Goal: Task Accomplishment & Management: Complete application form

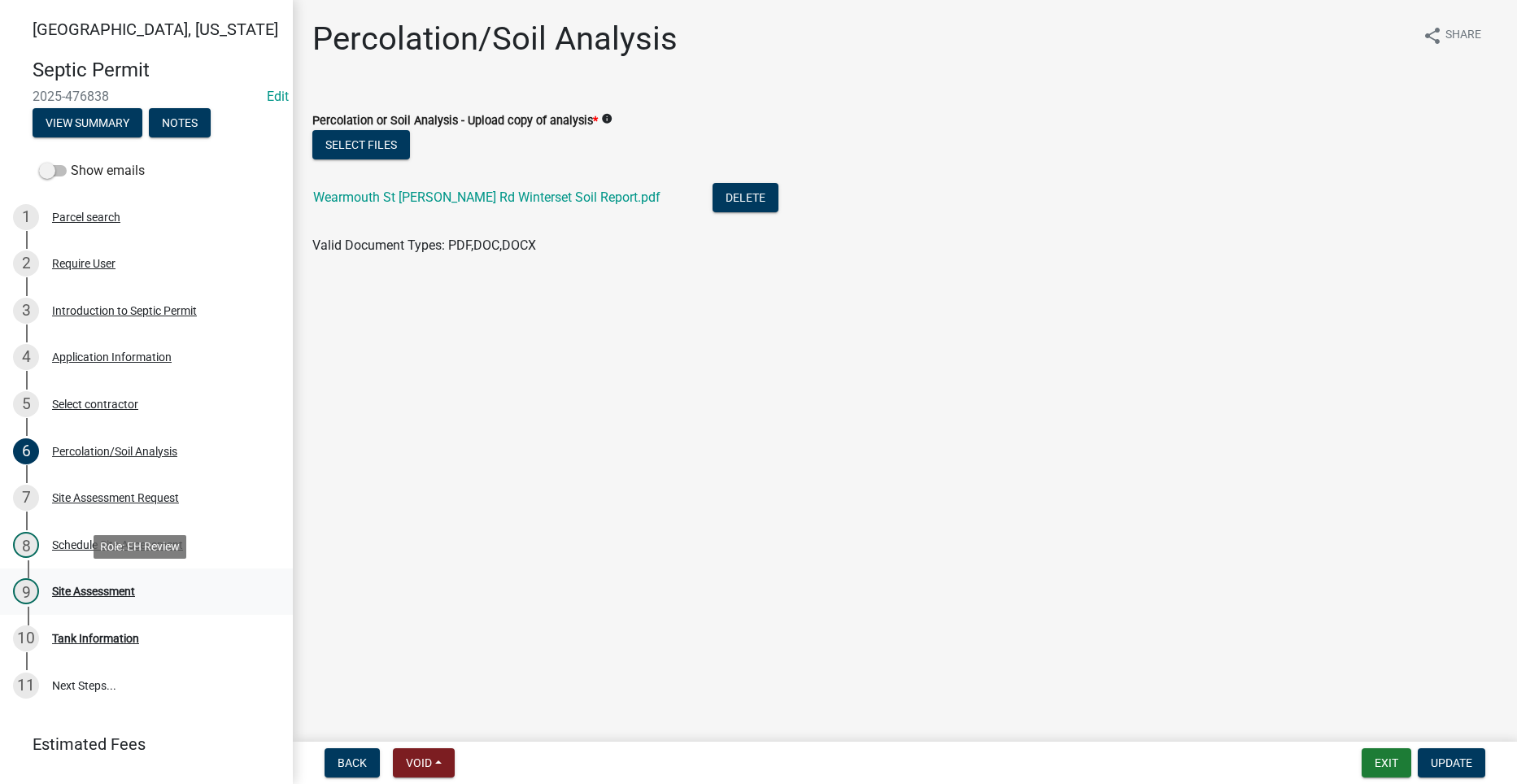
click at [120, 589] on div "Site Assessment" at bounding box center [93, 591] width 83 height 12
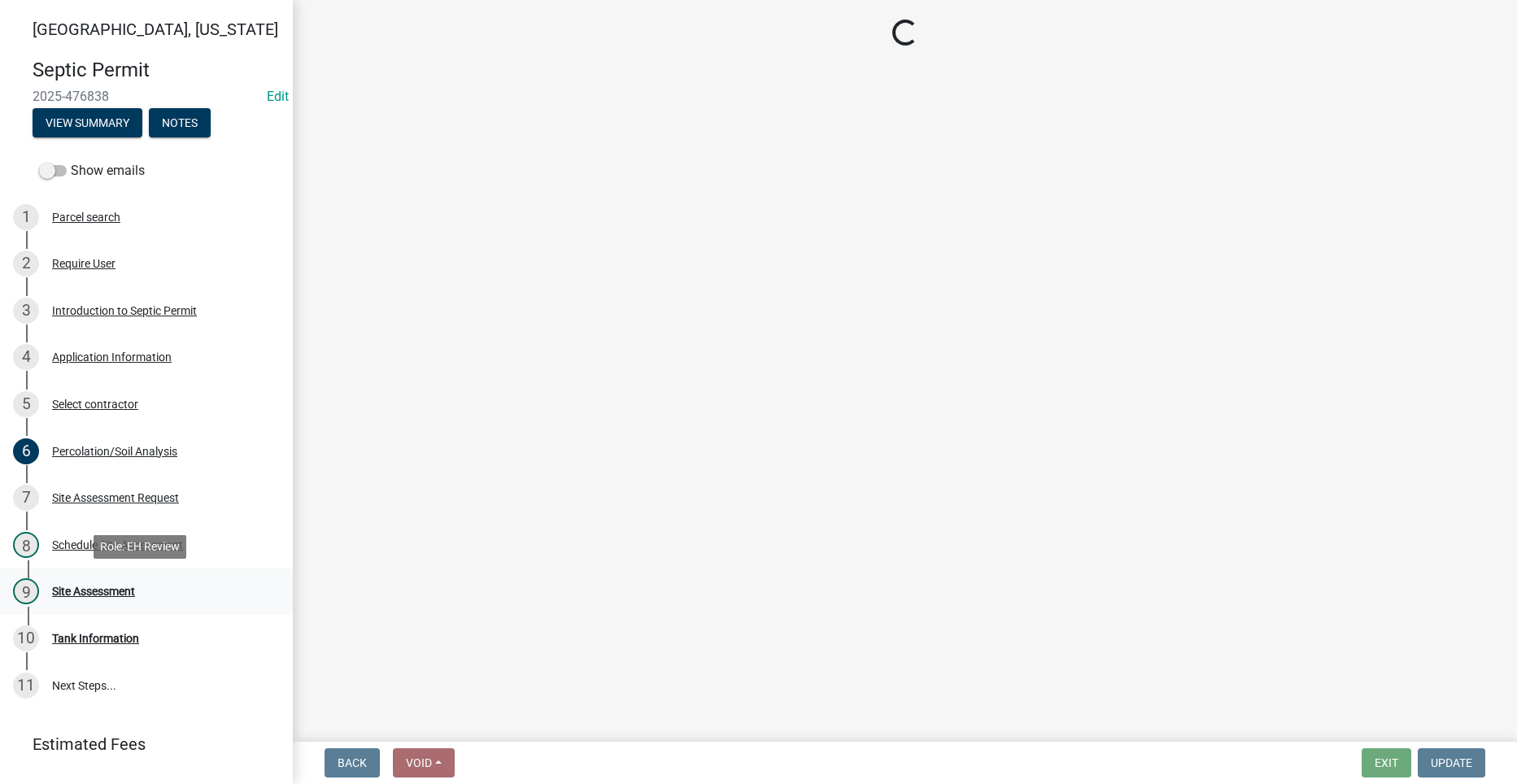
select select "dbe3a1b9-a4b3-48fa-b9c0-fee70399abae"
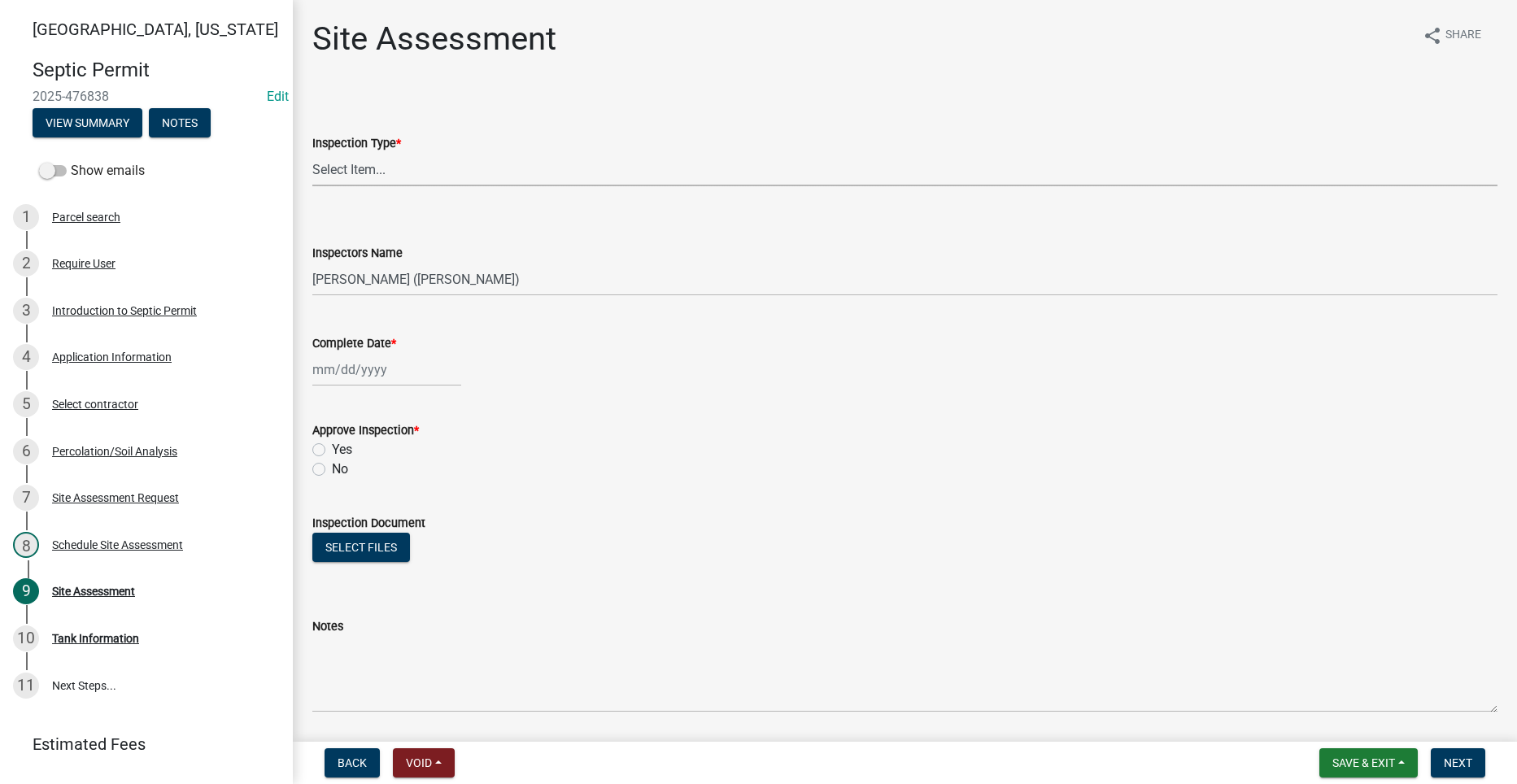
click at [405, 173] on select "Select Item... Site Assessment" at bounding box center [905, 169] width 1185 height 34
click at [313, 152] on select "Select Item... Site Assessment" at bounding box center [905, 169] width 1185 height 34
select select "cee7aade-c60a-47dc-8b48-e4cdff881902"
click at [345, 365] on div at bounding box center [386, 369] width 149 height 34
select select "9"
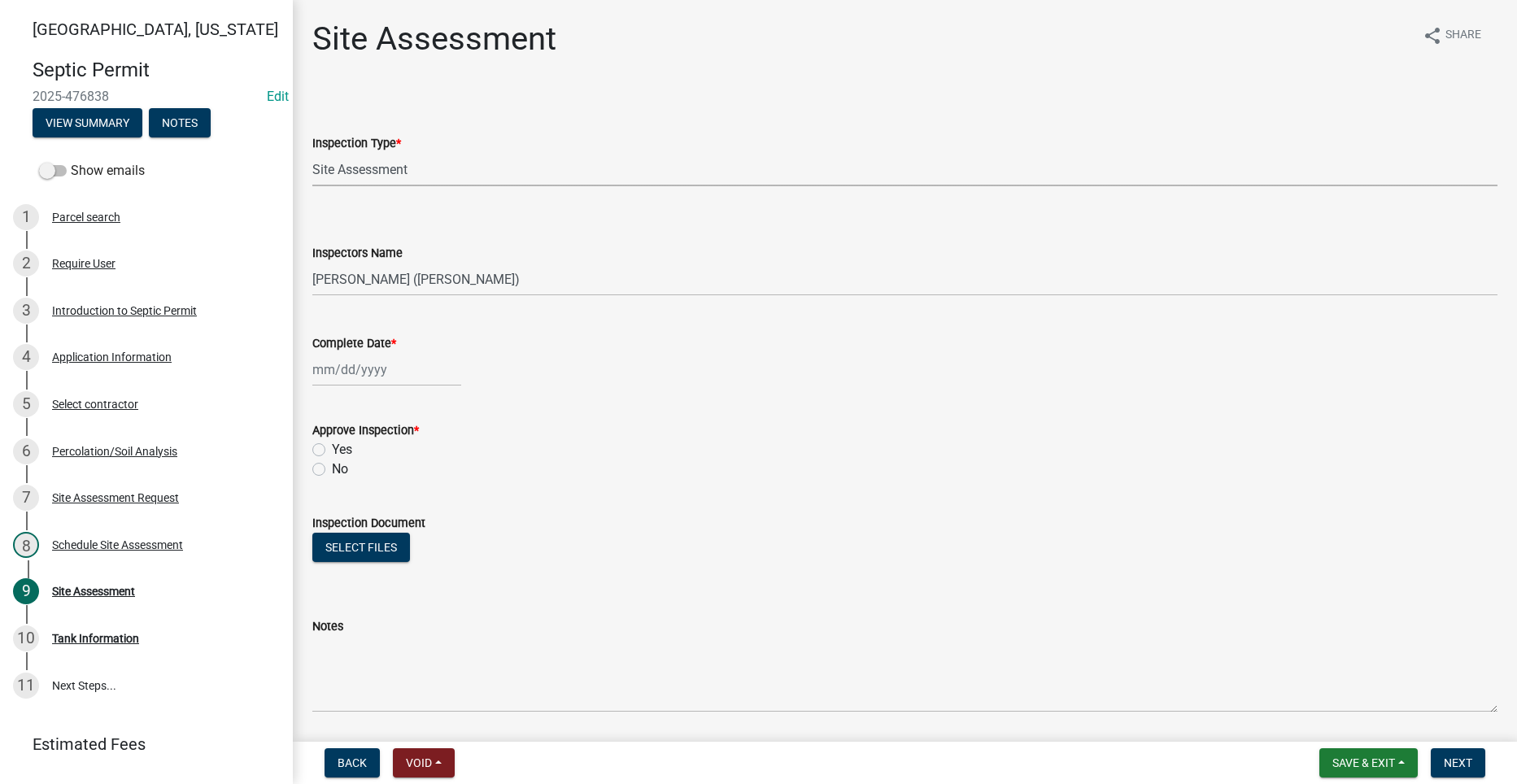
select select "2025"
click at [741, 357] on div "[PERSON_NAME] Feb Mar Apr [PERSON_NAME][DATE] Oct Nov [DATE] 1526 1527 1528 152…" at bounding box center [905, 369] width 1185 height 34
click at [335, 376] on div at bounding box center [386, 369] width 149 height 34
select select "9"
select select "2025"
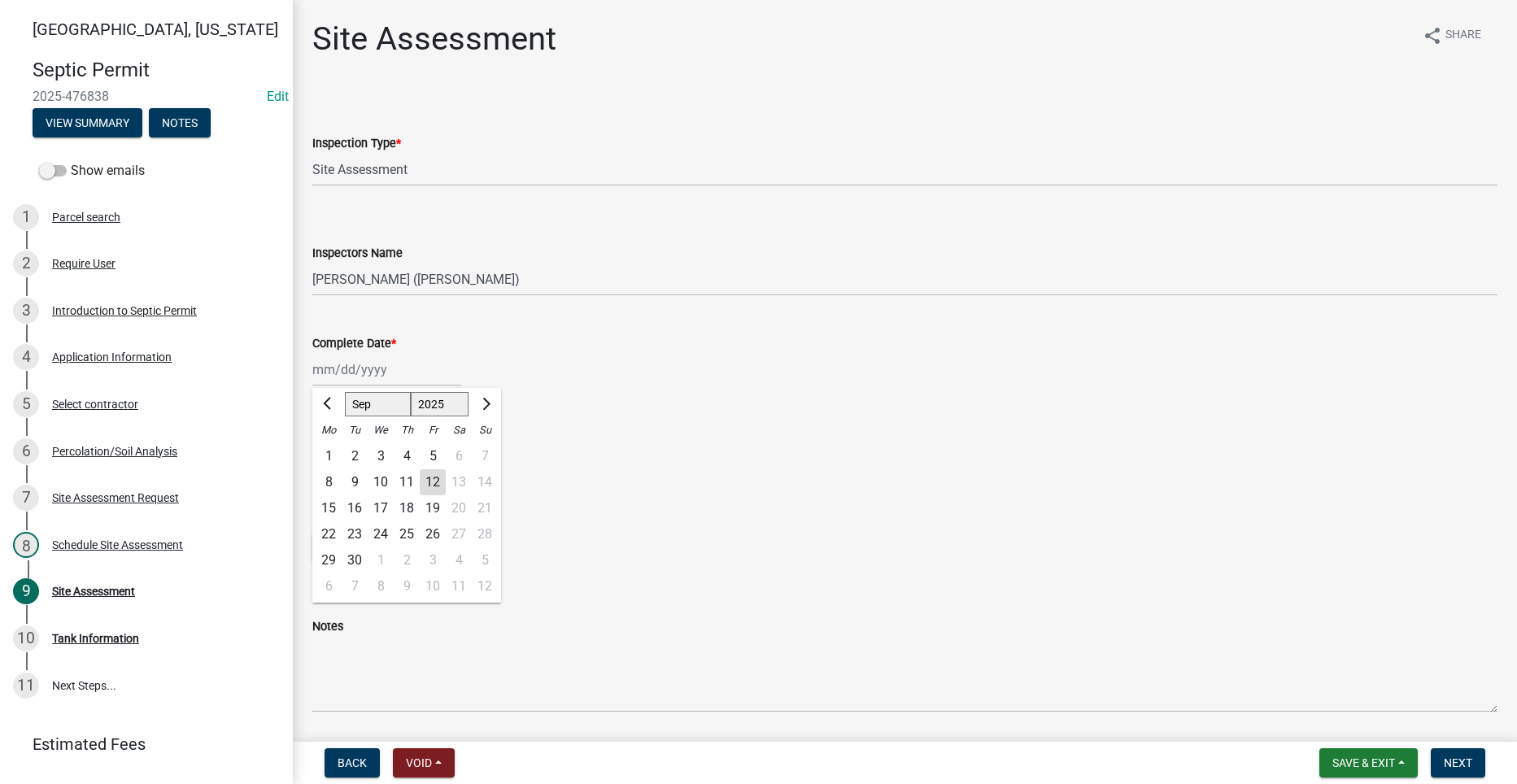
click at [432, 482] on div "12" at bounding box center [432, 481] width 26 height 26
type input "[DATE]"
click at [332, 447] on label "Yes" at bounding box center [341, 450] width 20 height 19
click at [332, 447] on input "Yes" at bounding box center [337, 445] width 11 height 11
radio input "true"
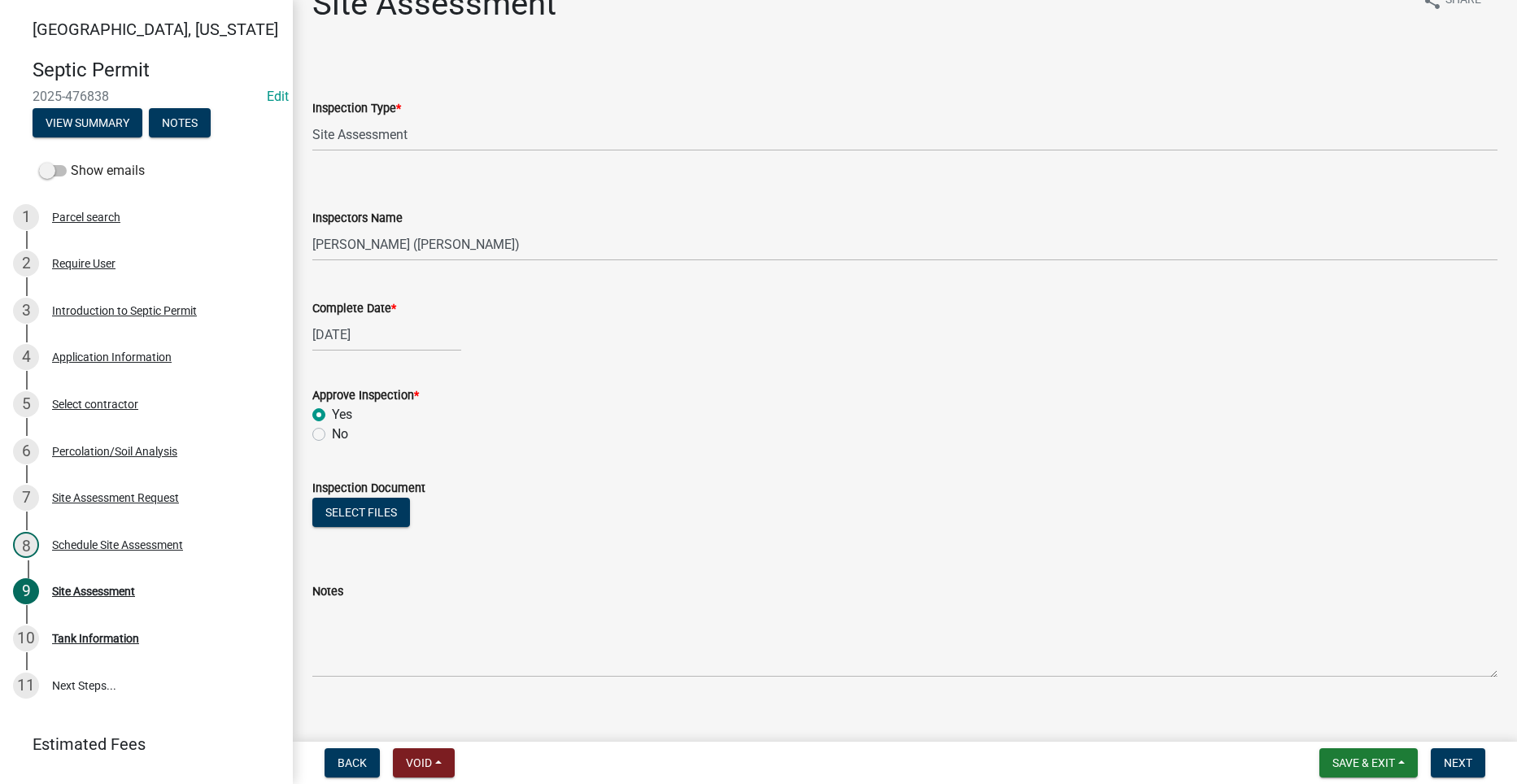
scroll to position [54, 0]
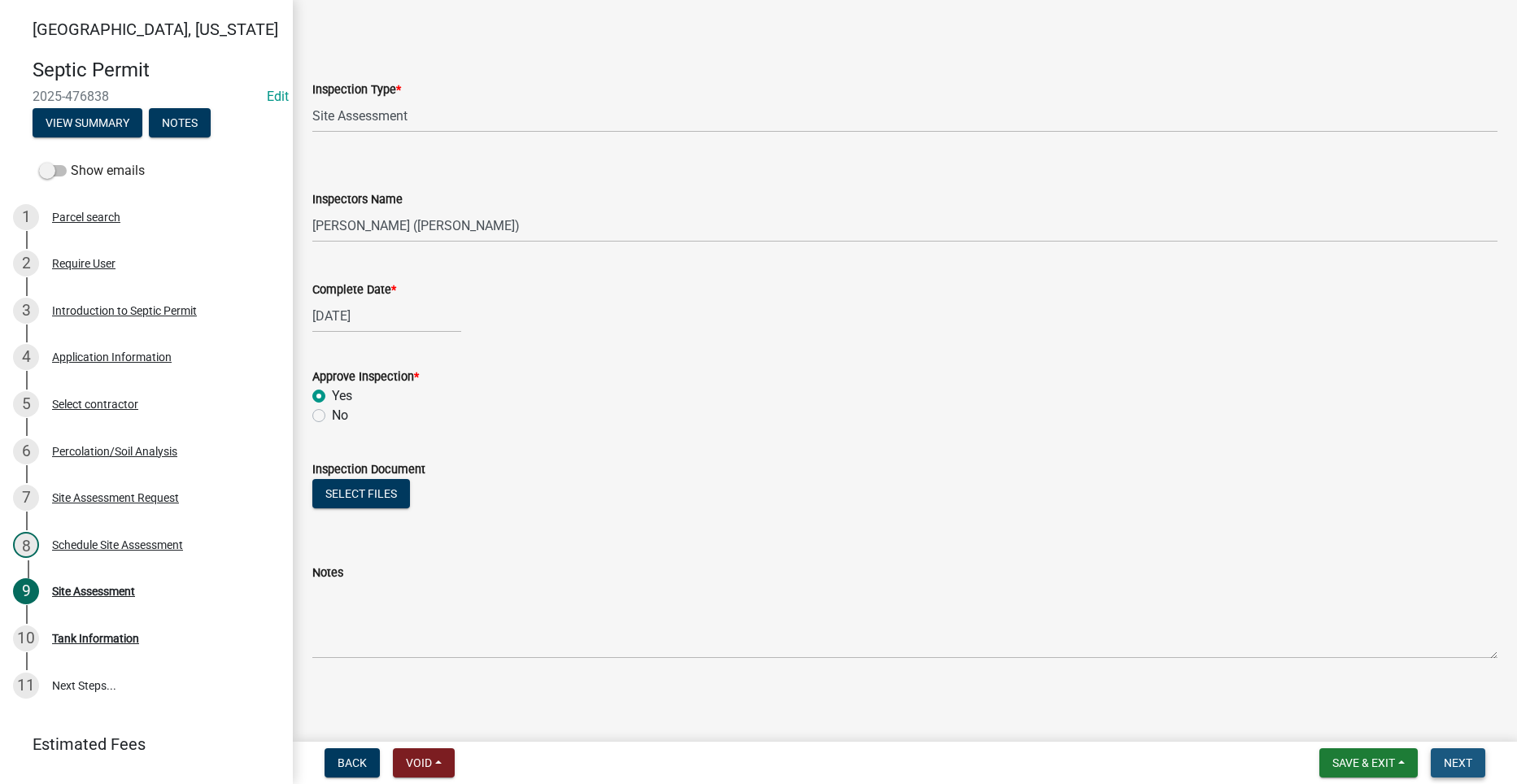
click at [1470, 756] on span "Next" at bounding box center [1458, 763] width 29 height 13
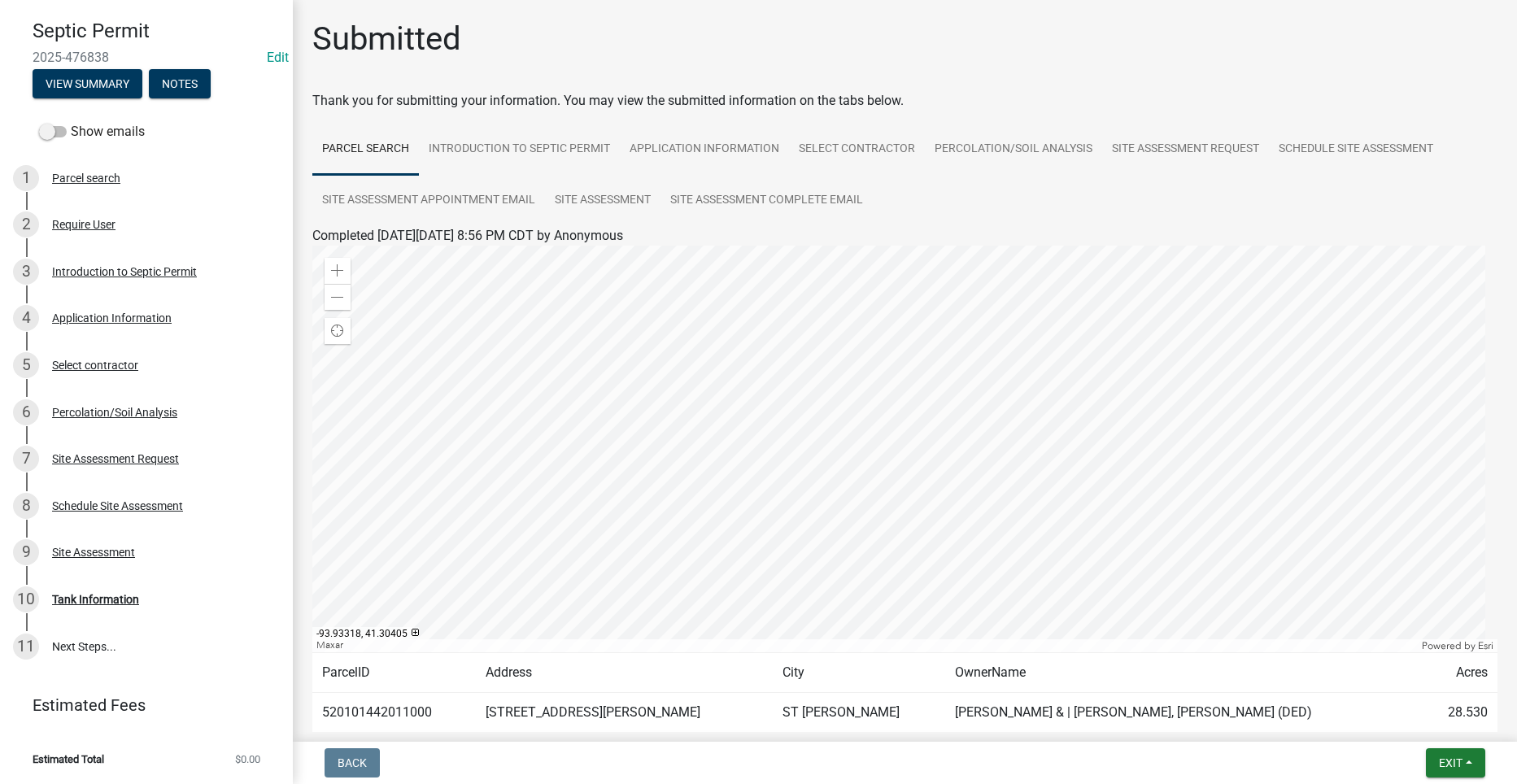
scroll to position [0, 0]
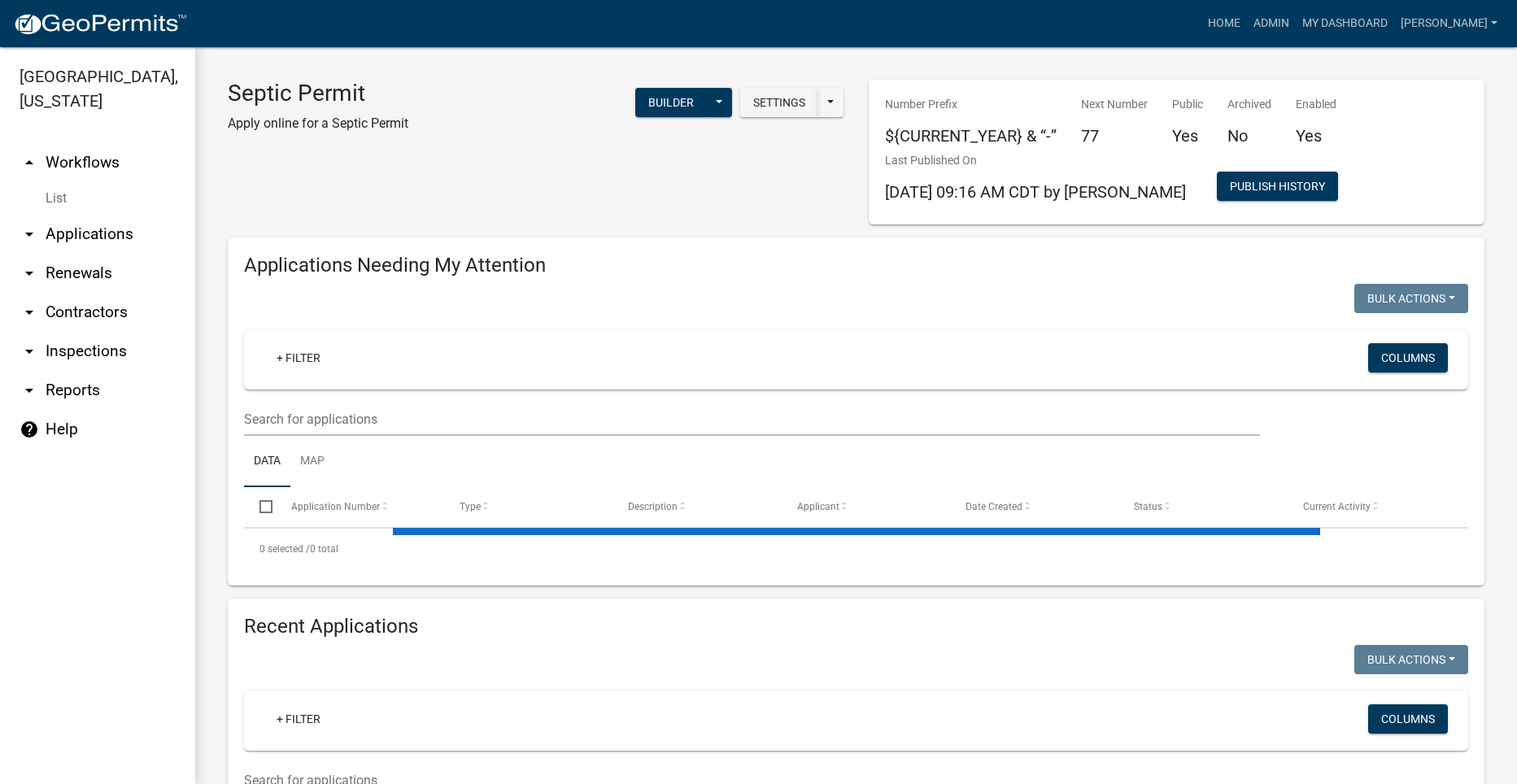
select select "2: 50"
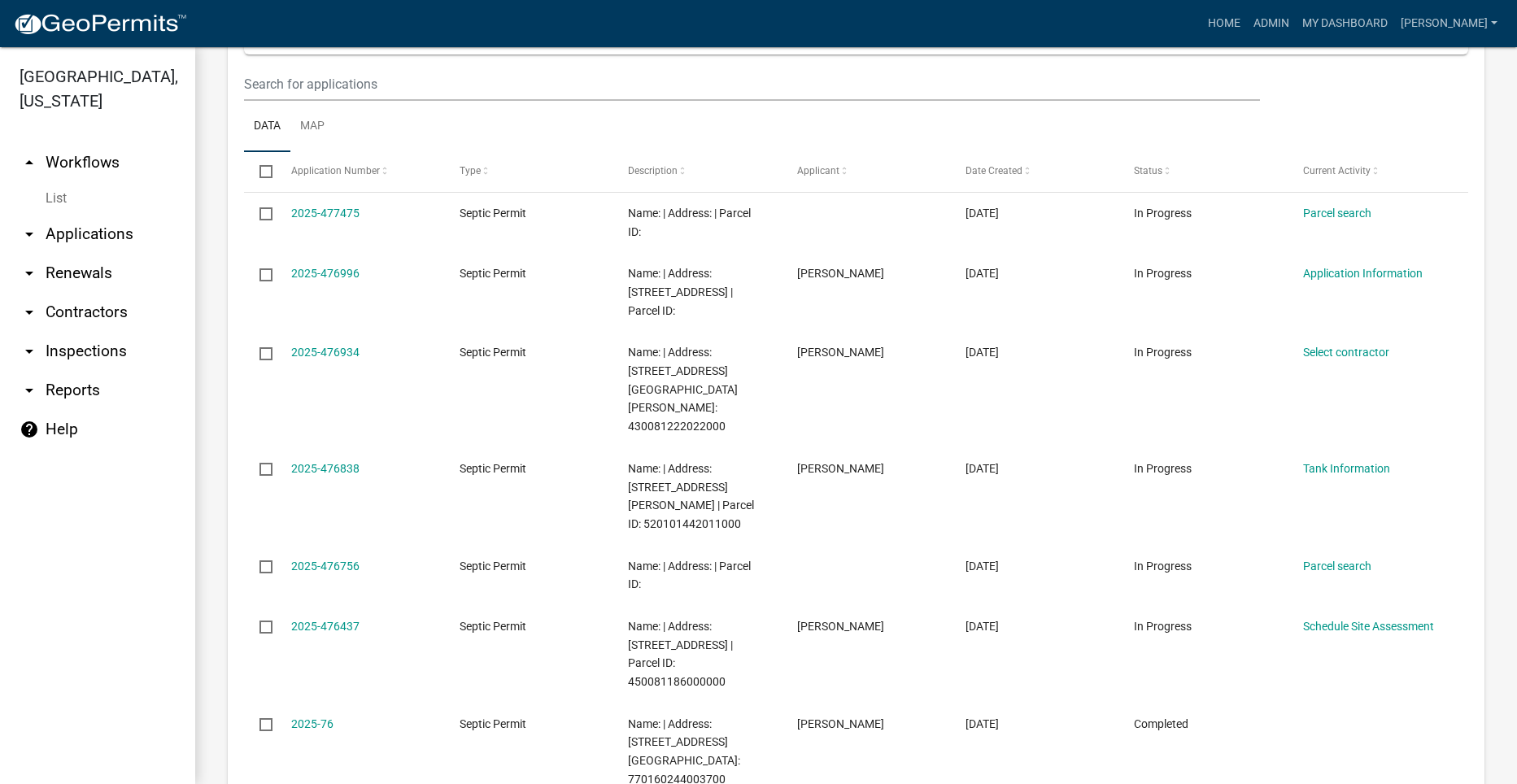
scroll to position [1707, 0]
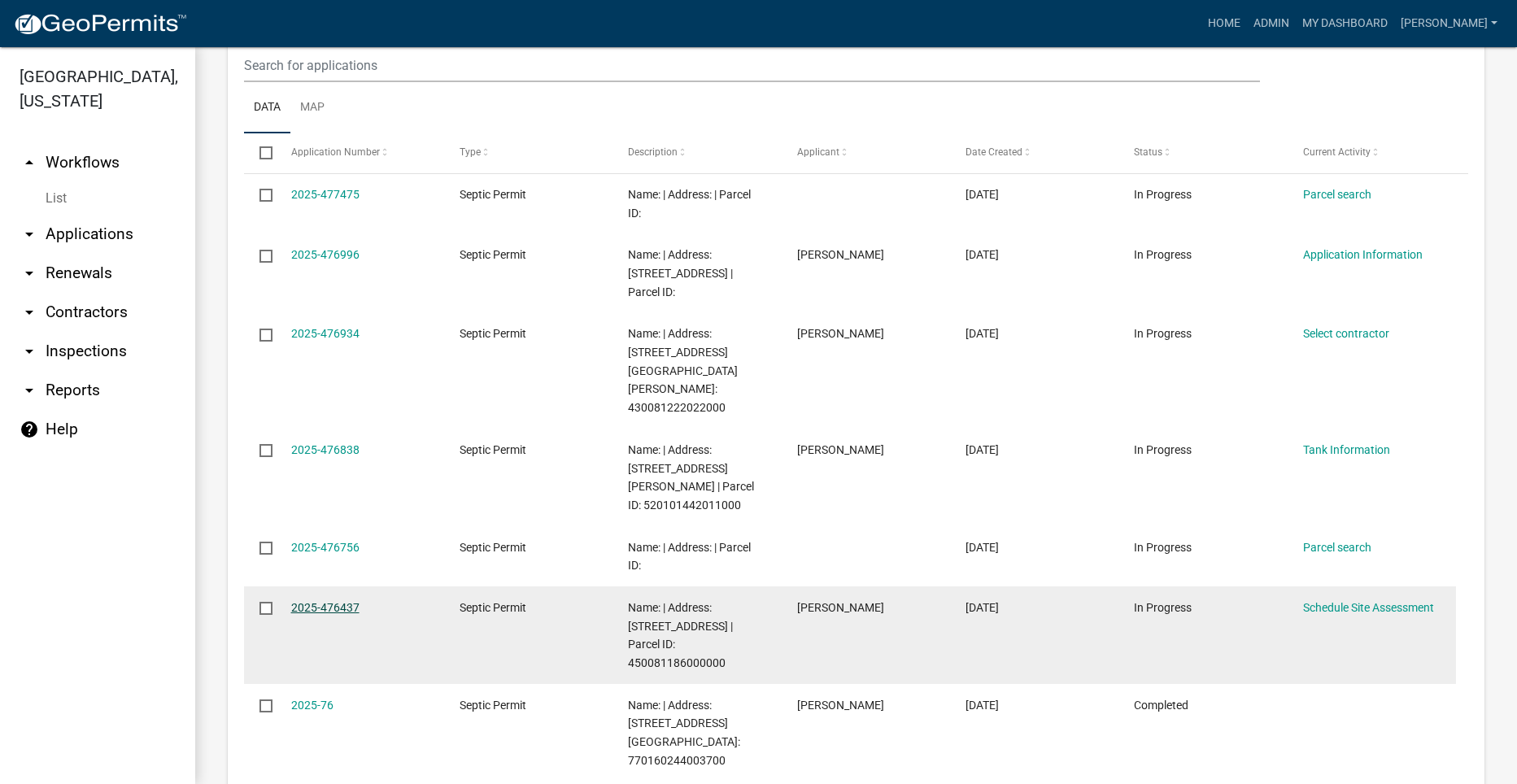
click at [349, 601] on link "2025-476437" at bounding box center [325, 608] width 68 height 13
